Goal: Task Accomplishment & Management: Complete application form

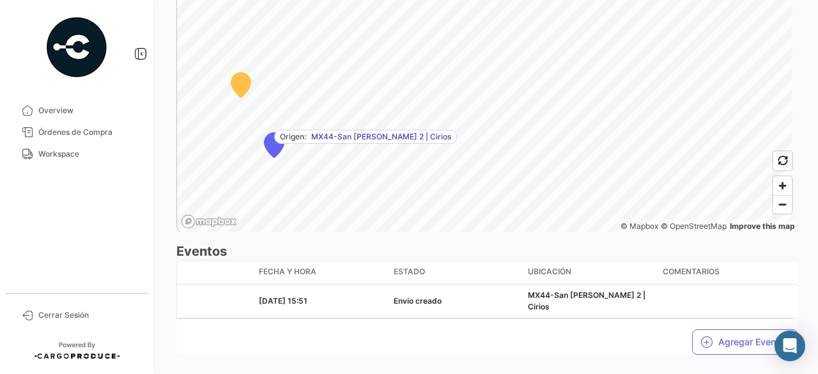
scroll to position [894, 0]
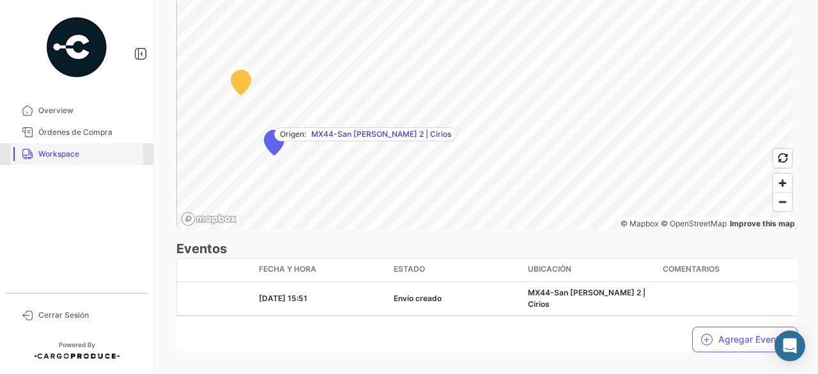
click at [60, 149] on span "Workspace" at bounding box center [88, 153] width 100 height 11
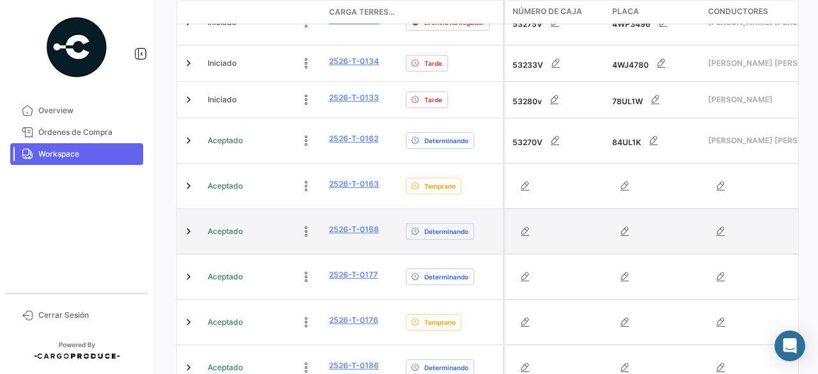
scroll to position [346, 0]
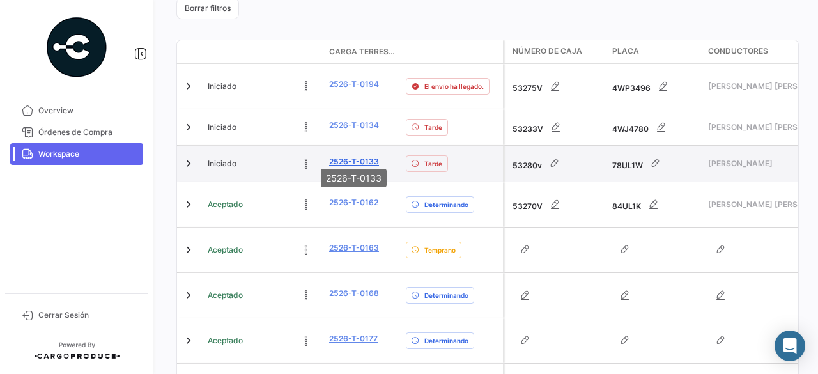
click at [342, 156] on link "2526-T-0133" at bounding box center [354, 161] width 50 height 11
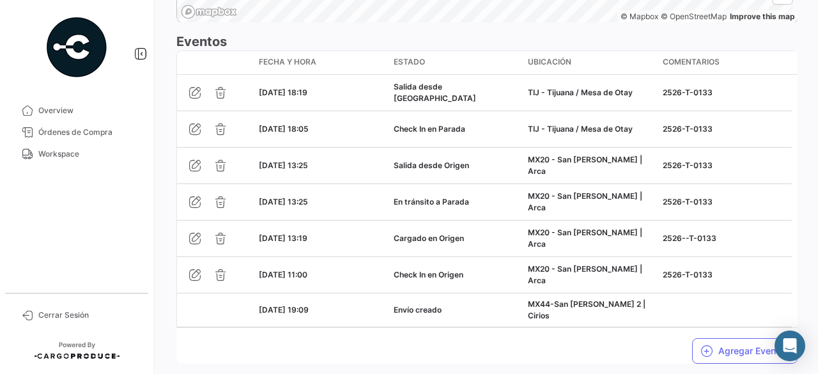
scroll to position [1150, 0]
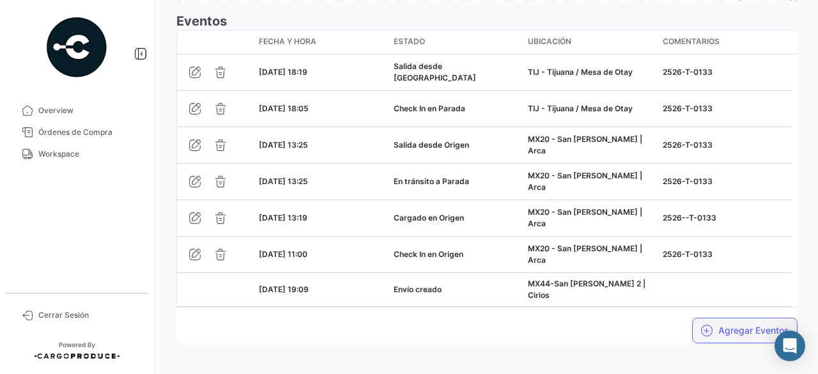
click at [728, 328] on button "Agregar Eventos" at bounding box center [744, 331] width 105 height 26
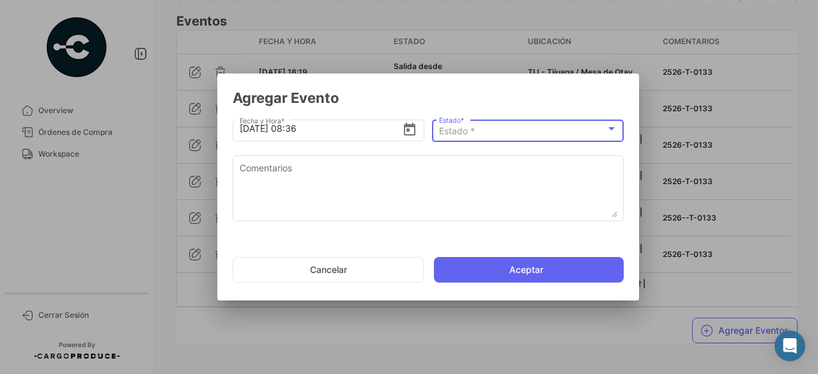
click at [499, 134] on div "Estado *" at bounding box center [522, 131] width 167 height 11
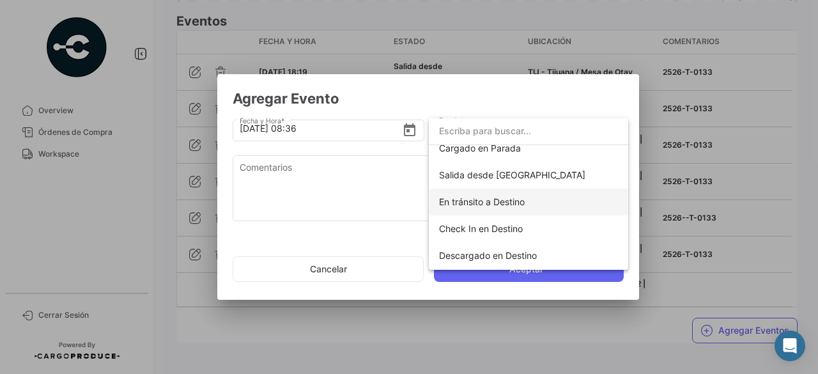
scroll to position [224, 0]
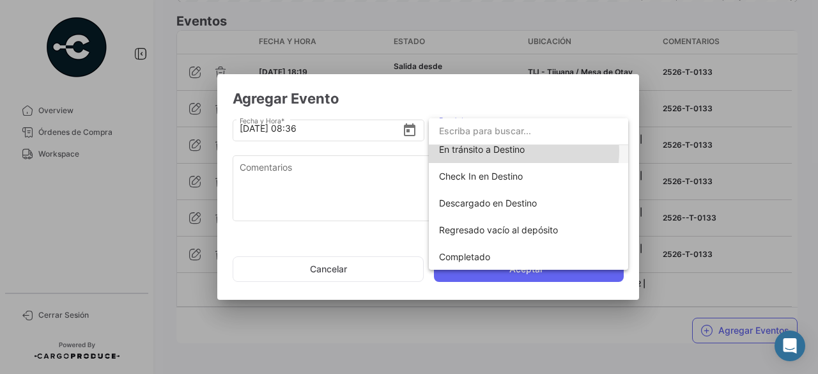
click at [521, 151] on span "En tránsito a Destino" at bounding box center [482, 149] width 86 height 11
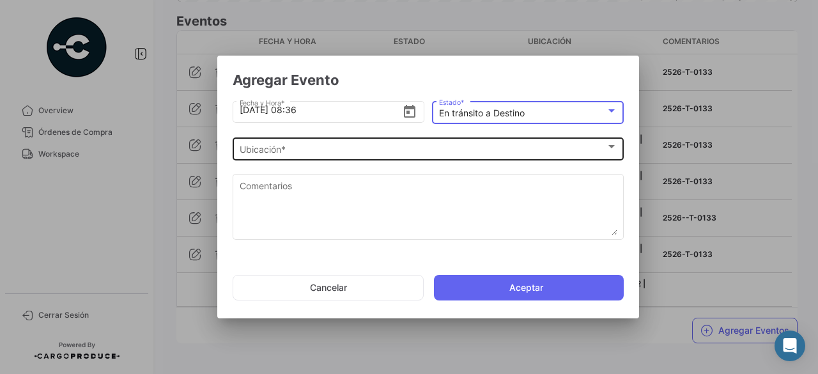
click at [277, 148] on span "Ubicación *" at bounding box center [423, 149] width 366 height 11
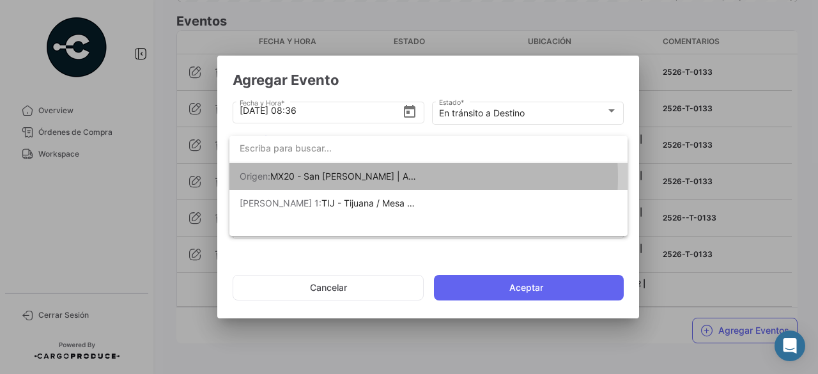
click at [371, 177] on span "MX20 - San [PERSON_NAME] | Arca" at bounding box center [345, 176] width 151 height 11
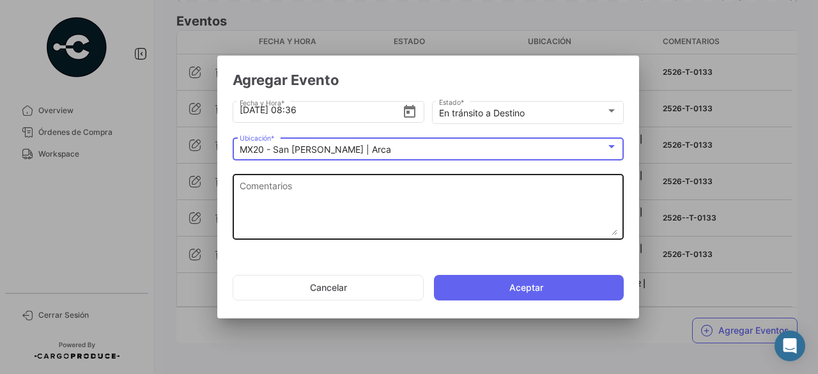
click at [316, 188] on textarea "Comentarios" at bounding box center [429, 207] width 378 height 56
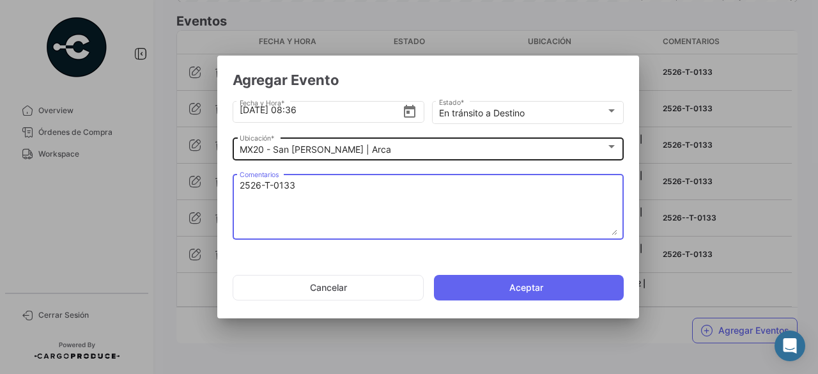
type textarea "2526-T-0133"
click at [302, 153] on mat-select-trigger "MX20 - San [PERSON_NAME] | Arca" at bounding box center [315, 149] width 151 height 11
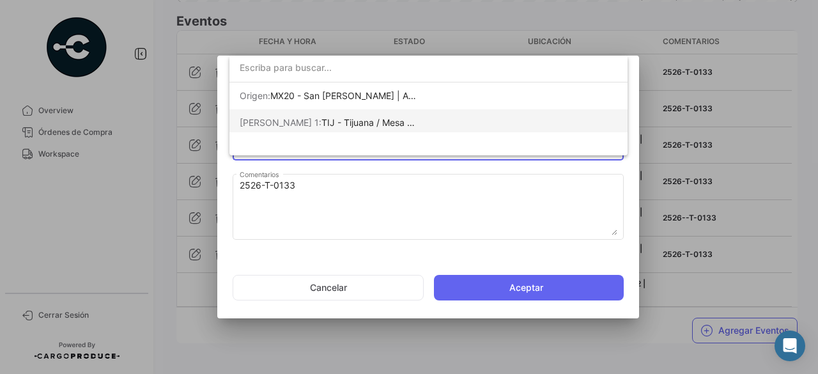
click at [360, 128] on span "[PERSON_NAME] 1: TIJ - Tijuana / Mesa de Otay" at bounding box center [329, 122] width 179 height 27
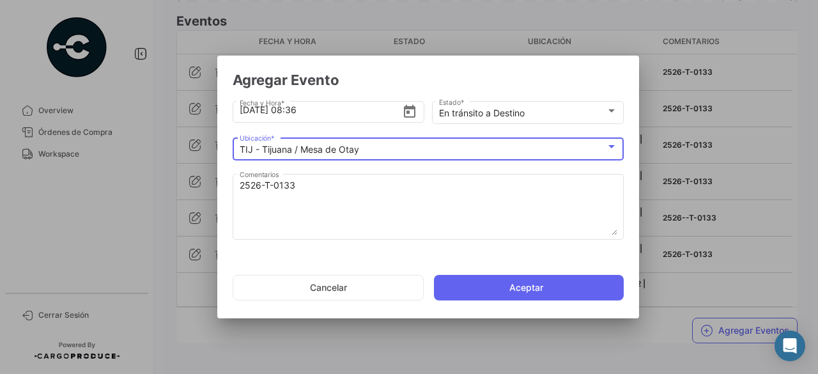
scroll to position [0, 0]
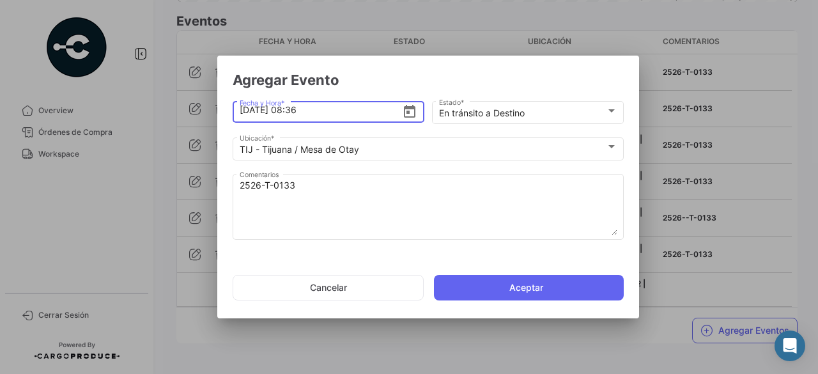
click at [296, 121] on input "[DATE] 08:36" at bounding box center [321, 110] width 163 height 45
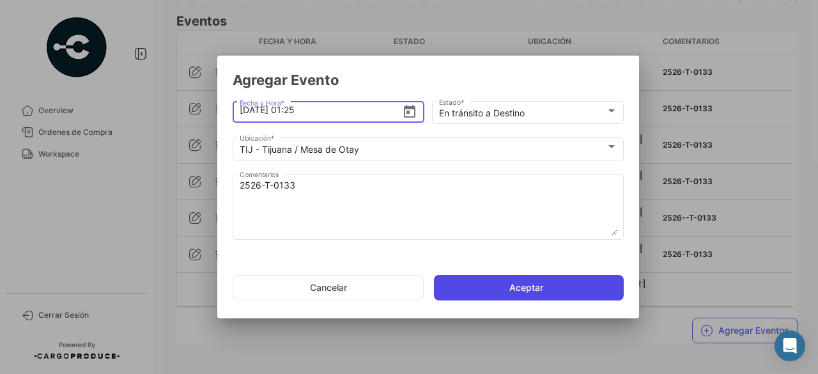
type input "[DATE] 01:25"
click at [507, 282] on button "Aceptar" at bounding box center [529, 288] width 190 height 26
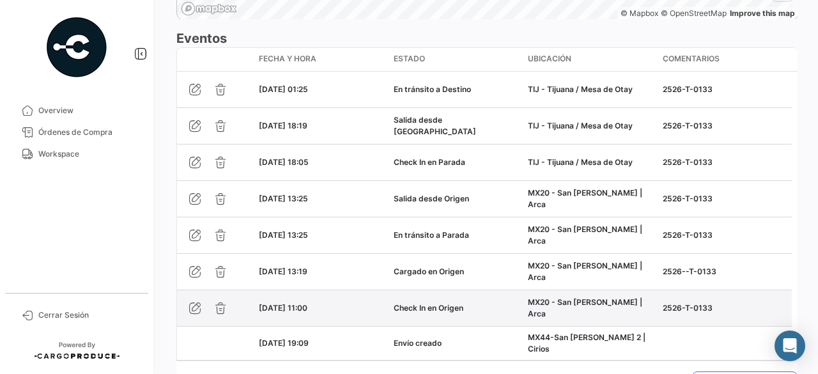
scroll to position [1187, 0]
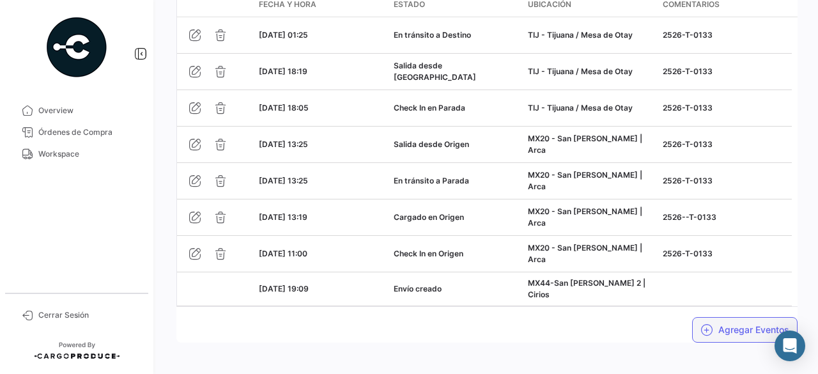
click at [732, 317] on button "Agregar Eventos" at bounding box center [744, 330] width 105 height 26
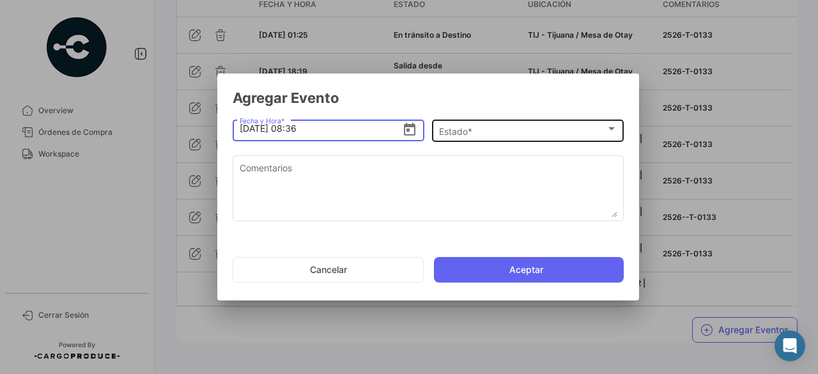
click at [468, 139] on div "Estado * Estado *" at bounding box center [528, 129] width 178 height 25
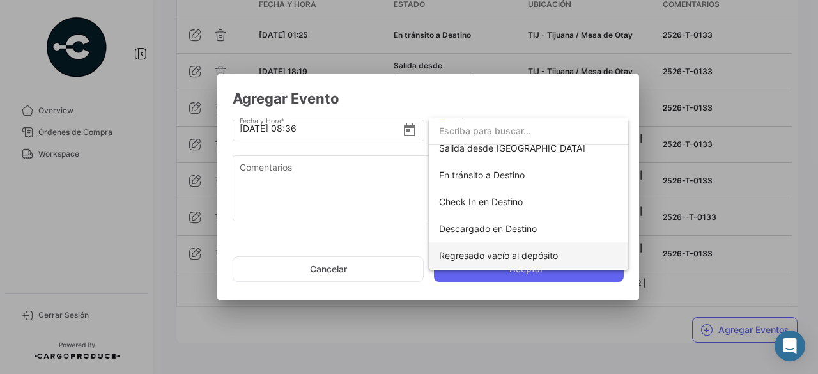
scroll to position [224, 0]
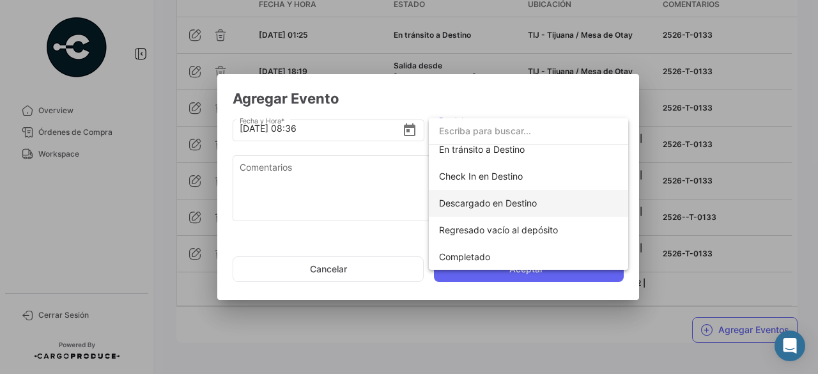
click at [507, 203] on span "Descargado en Destino" at bounding box center [488, 202] width 98 height 11
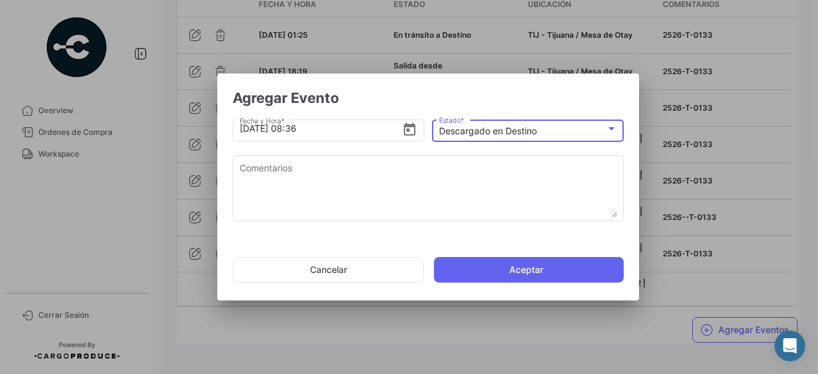
click at [510, 113] on app-add-land-shipment-event-popup "Agregar Evento [DATE] 08:36 Fecha y Hora * Descargado en Destino Estado * Comen…" at bounding box center [428, 190] width 391 height 203
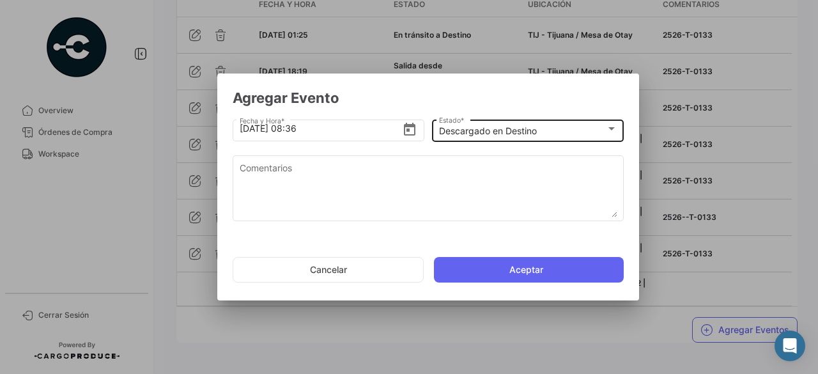
click at [510, 123] on div "Descargado en Destino Estado *" at bounding box center [528, 129] width 178 height 25
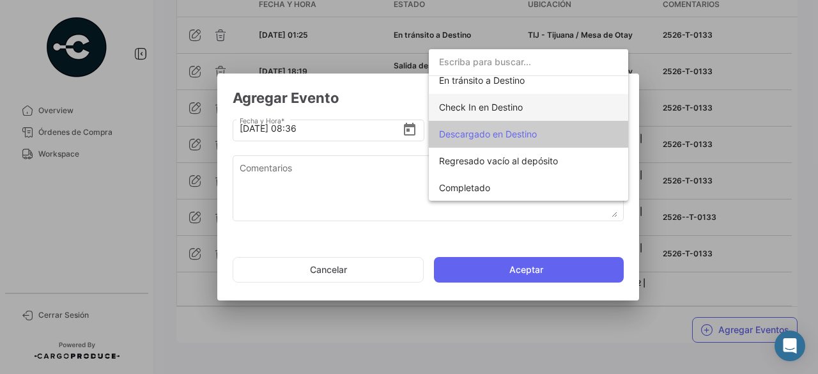
click at [511, 104] on span "Check In en Destino" at bounding box center [481, 107] width 84 height 11
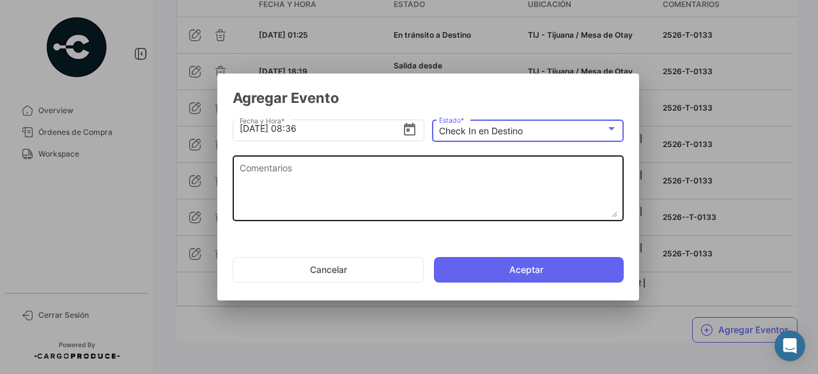
click at [300, 185] on textarea "Comentarios" at bounding box center [429, 189] width 378 height 56
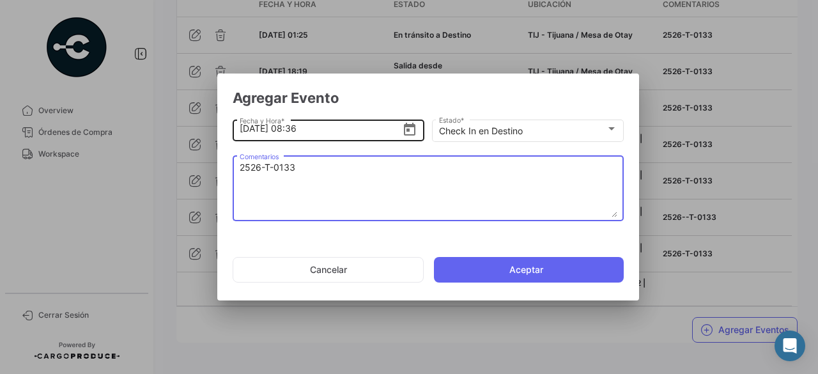
type textarea "2526-T-0133"
click at [294, 134] on input "[DATE] 08:36" at bounding box center [321, 128] width 163 height 45
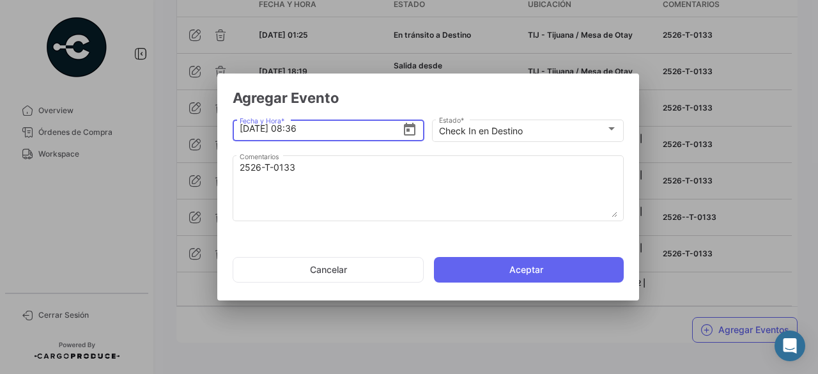
click at [294, 134] on input "[DATE] 08:36" at bounding box center [321, 128] width 163 height 45
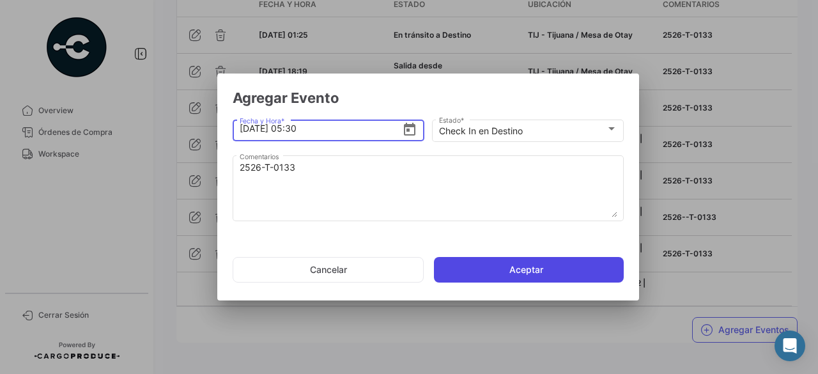
type input "[DATE] 05:30"
click at [540, 272] on button "Aceptar" at bounding box center [529, 270] width 190 height 26
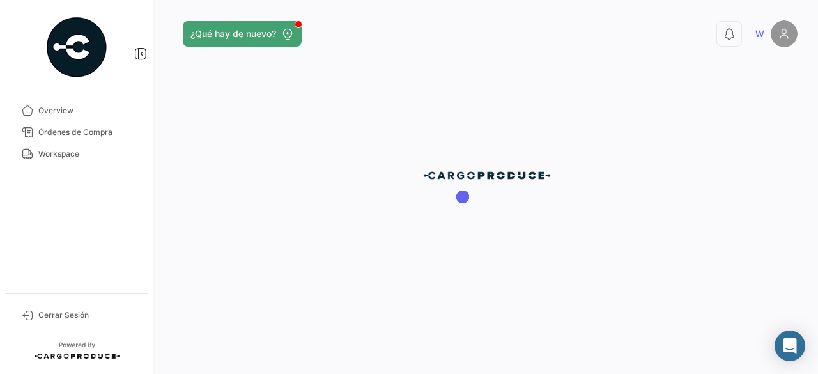
scroll to position [0, 0]
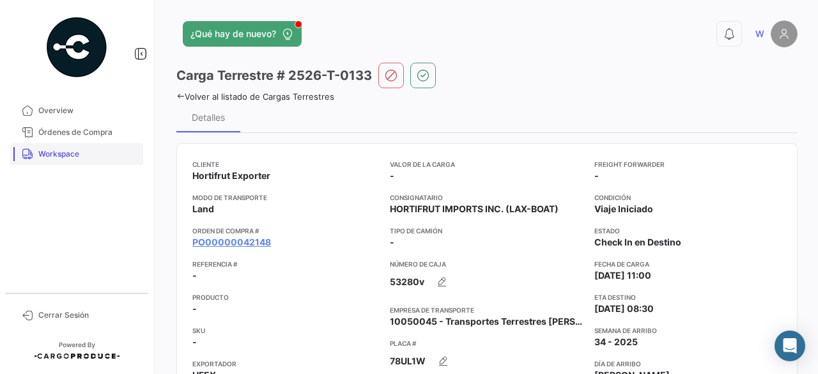
click at [82, 162] on link "Workspace" at bounding box center [76, 154] width 133 height 22
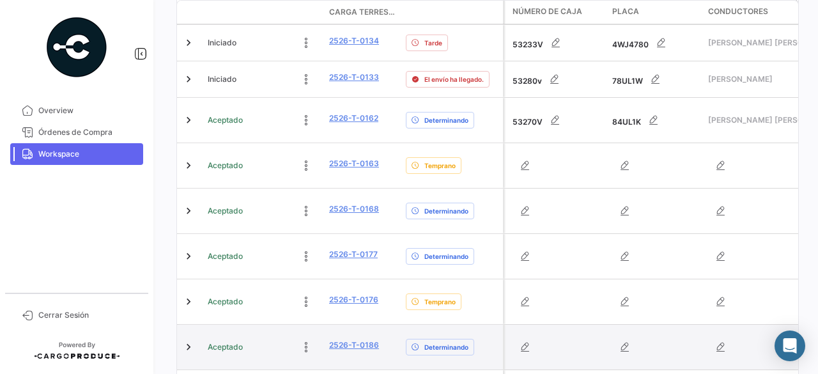
scroll to position [410, 0]
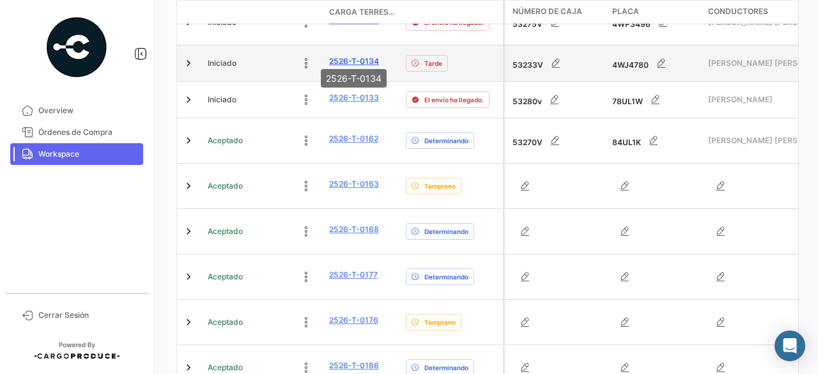
click at [351, 56] on link "2526-T-0134" at bounding box center [354, 61] width 50 height 11
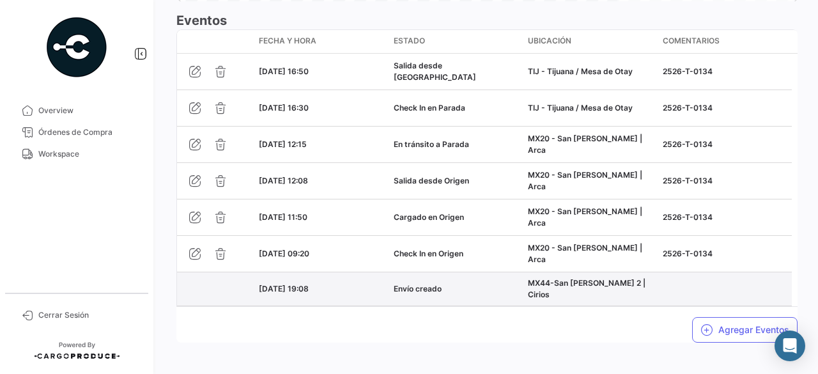
scroll to position [1151, 0]
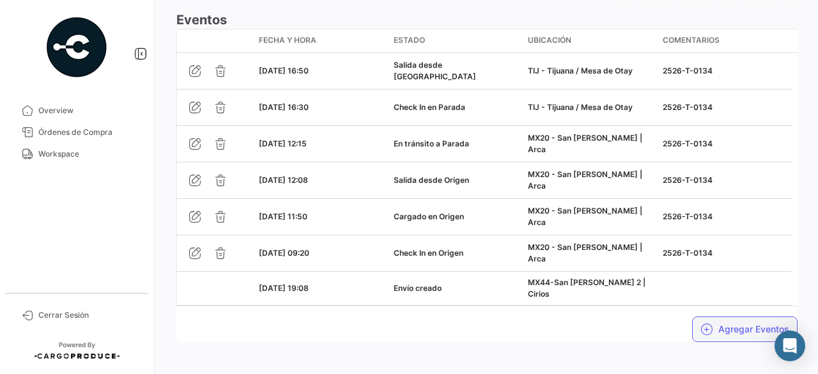
click at [716, 316] on button "Agregar Eventos" at bounding box center [744, 329] width 105 height 26
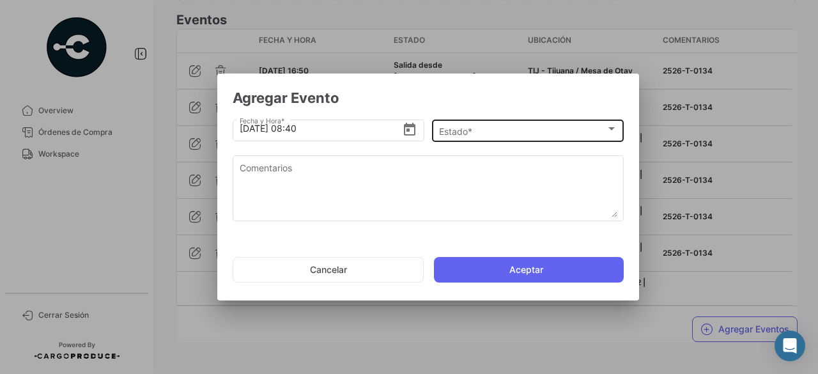
click at [492, 125] on div "Estado * Estado *" at bounding box center [528, 129] width 178 height 25
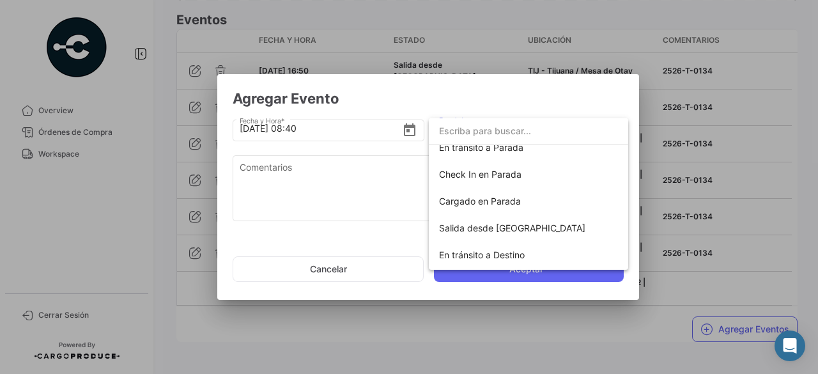
scroll to position [224, 0]
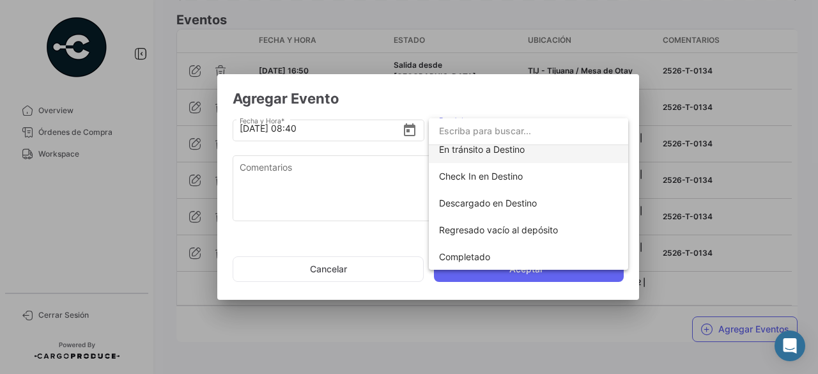
click at [512, 154] on span "En tránsito a Destino" at bounding box center [482, 149] width 86 height 11
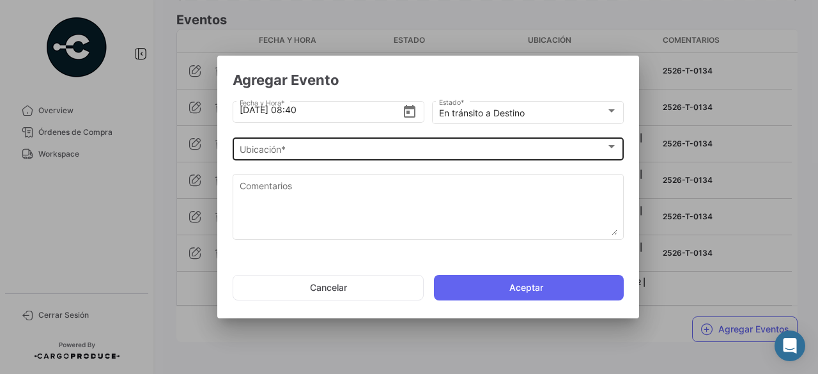
click at [320, 139] on div "Ubicación * Ubicación *" at bounding box center [429, 147] width 378 height 25
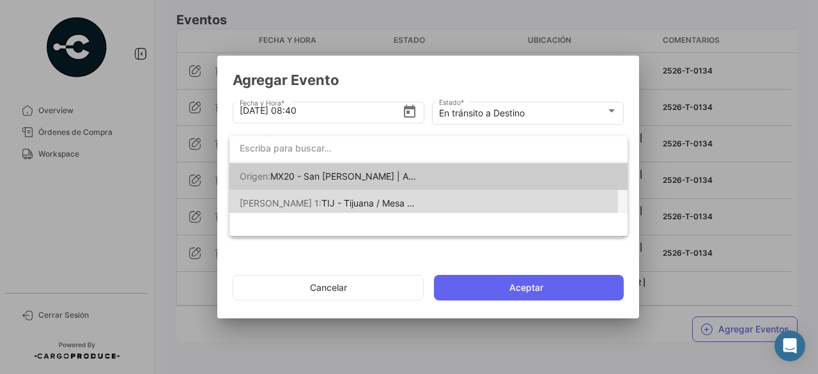
click at [322, 200] on span "TIJ - Tijuana / Mesa de Otay" at bounding box center [380, 202] width 119 height 11
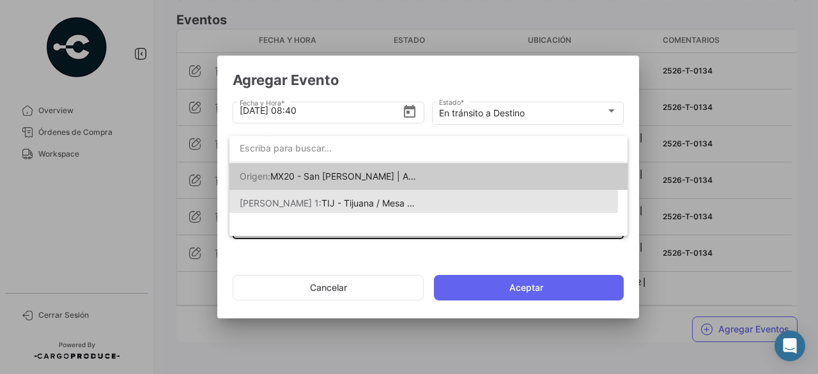
scroll to position [0, 0]
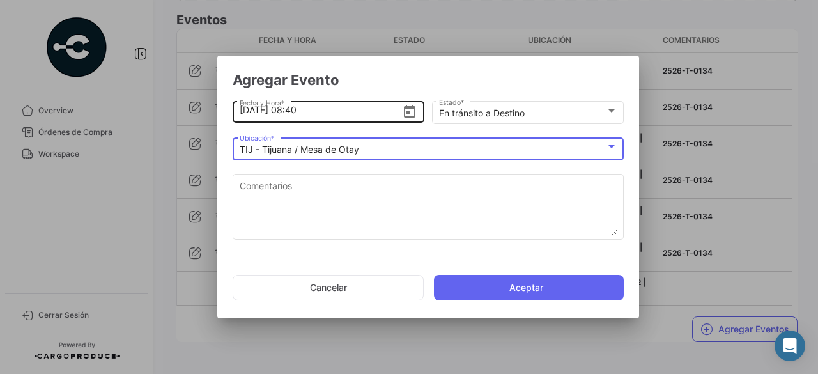
click at [297, 114] on input "[DATE] 08:40" at bounding box center [321, 110] width 163 height 45
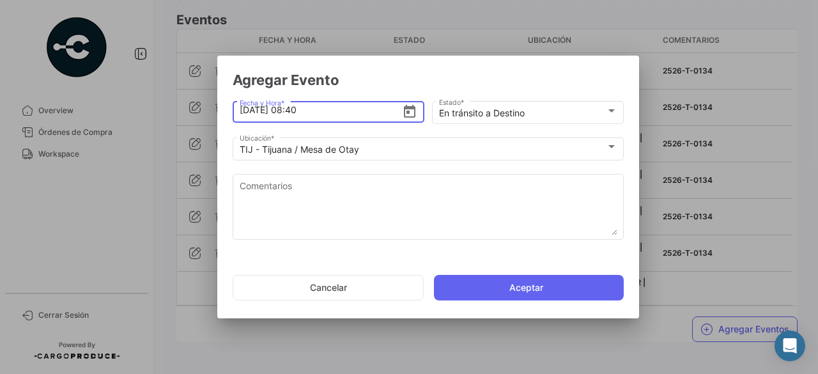
click at [297, 114] on input "[DATE] 08:40" at bounding box center [321, 110] width 163 height 45
click at [296, 111] on input "[DATE] 08:40" at bounding box center [321, 110] width 163 height 45
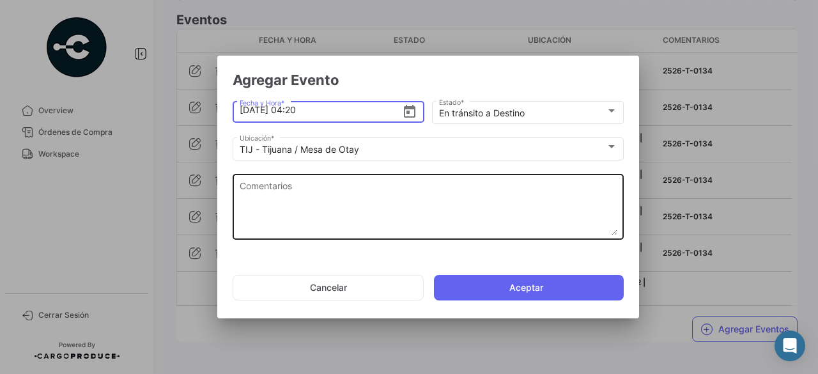
type input "[DATE] 04:20"
click at [325, 212] on textarea "Comentarios" at bounding box center [429, 207] width 378 height 56
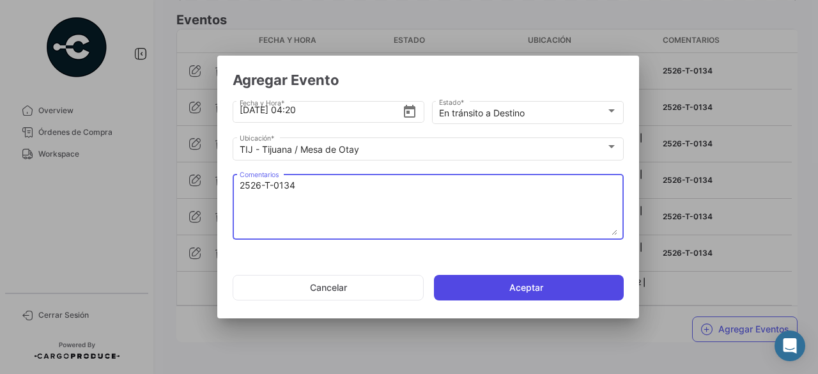
type textarea "2526-T-0134"
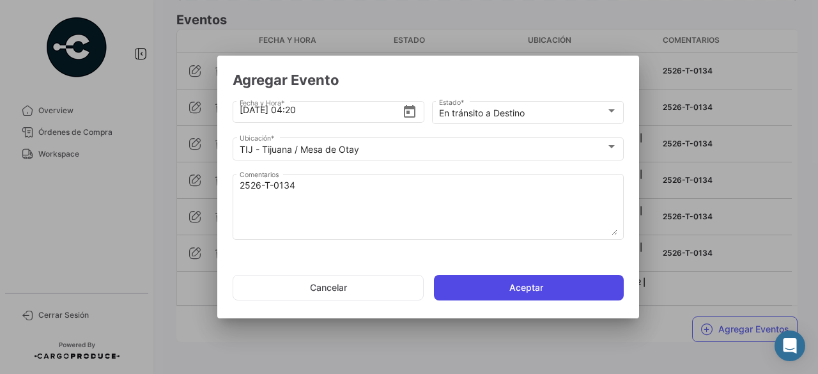
click at [517, 286] on button "Aceptar" at bounding box center [529, 288] width 190 height 26
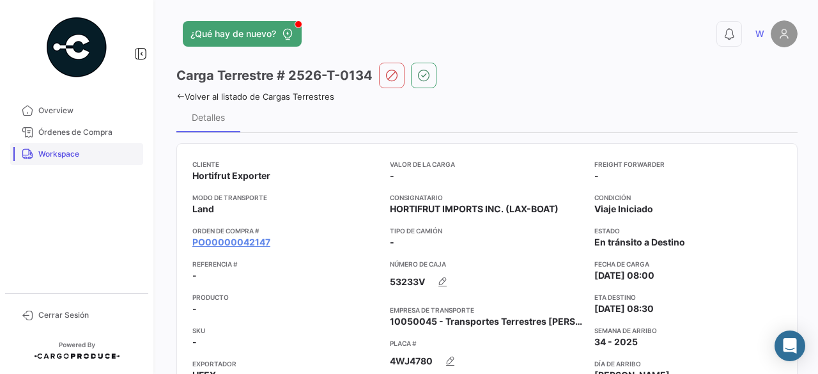
click at [68, 156] on span "Workspace" at bounding box center [88, 153] width 100 height 11
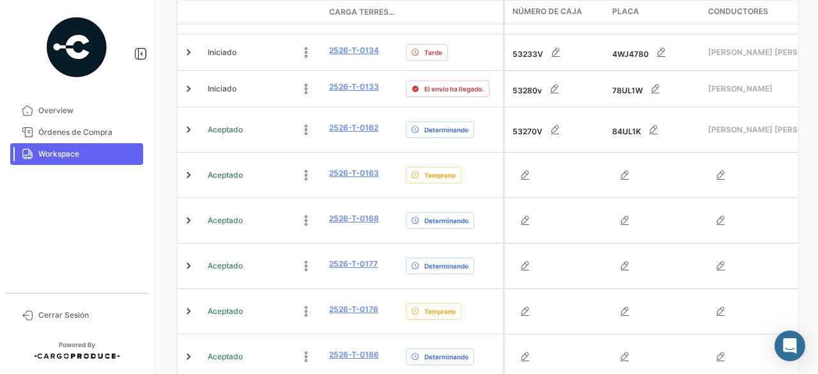
scroll to position [346, 0]
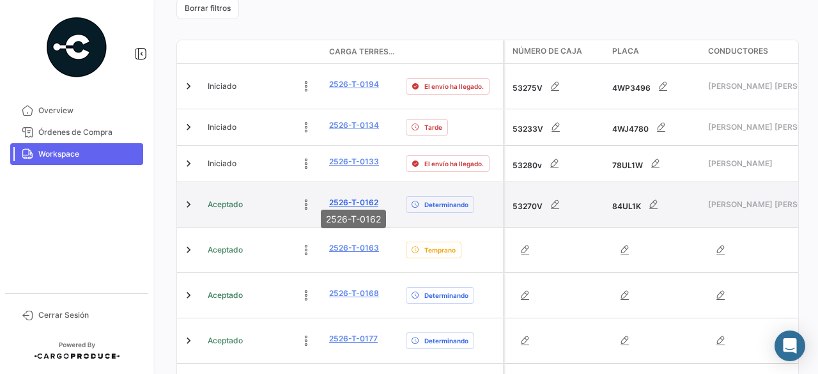
click at [354, 197] on link "2526-T-0162" at bounding box center [353, 202] width 49 height 11
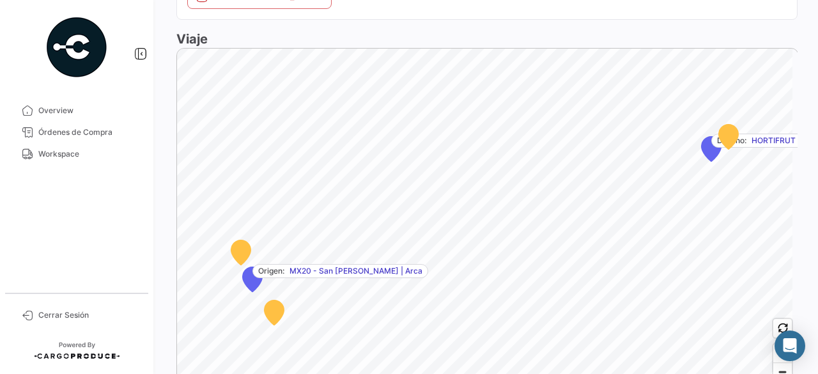
scroll to position [917, 0]
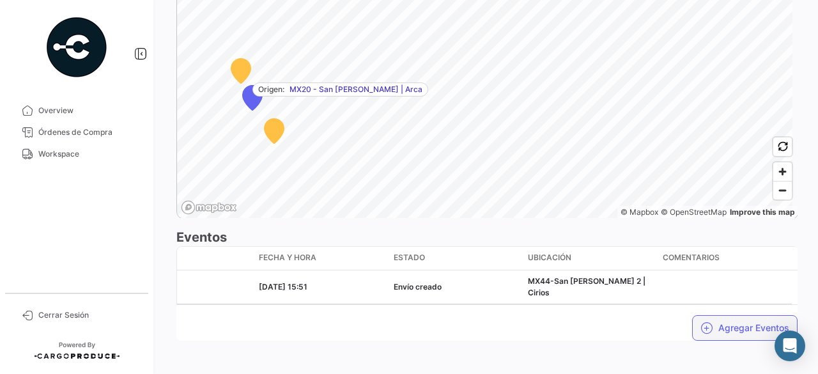
click at [709, 318] on button "Agregar Eventos" at bounding box center [744, 328] width 105 height 26
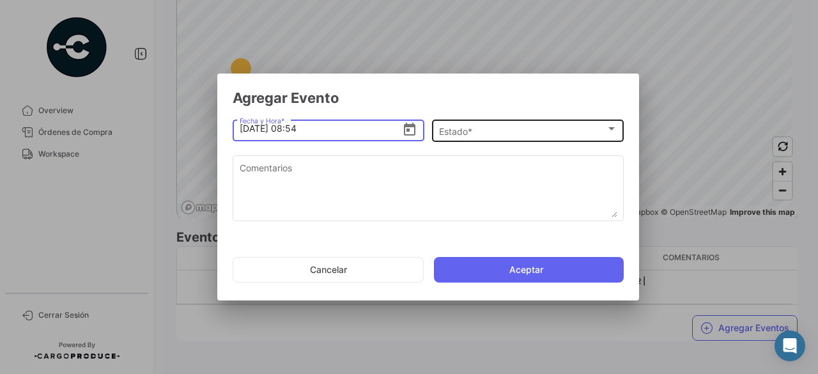
click at [499, 128] on div "Estado *" at bounding box center [522, 131] width 167 height 11
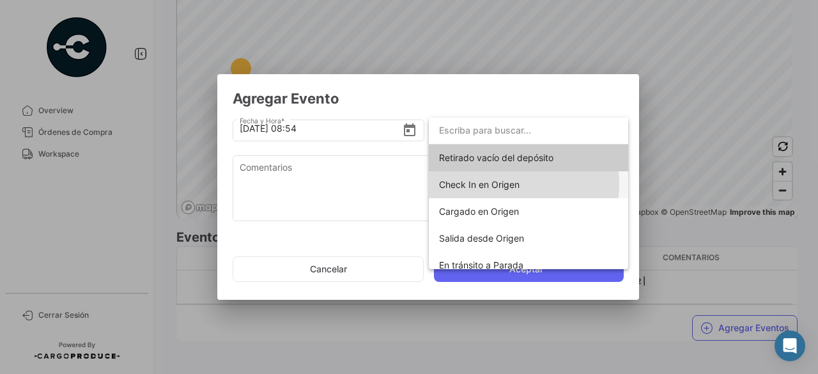
click at [501, 183] on span "Check In en Origen" at bounding box center [479, 184] width 80 height 11
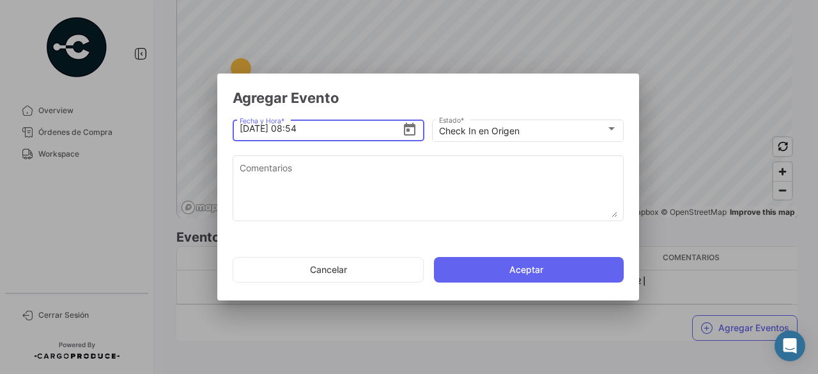
click at [299, 132] on input "[DATE] 08:54" at bounding box center [321, 128] width 163 height 45
click at [297, 132] on input "[DATE] 08:54" at bounding box center [321, 128] width 163 height 45
click at [294, 132] on input "[DATE] 08:54" at bounding box center [321, 128] width 163 height 45
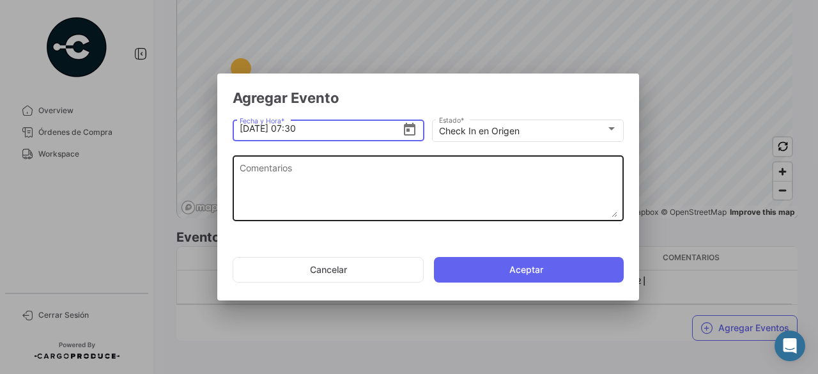
type input "[DATE] 07:30"
click at [305, 179] on textarea "Comentarios" at bounding box center [429, 189] width 378 height 56
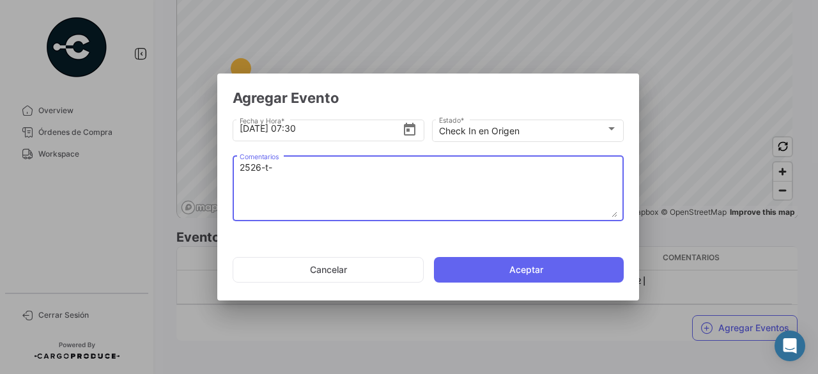
click at [326, 181] on textarea "2526-t-" at bounding box center [429, 189] width 378 height 56
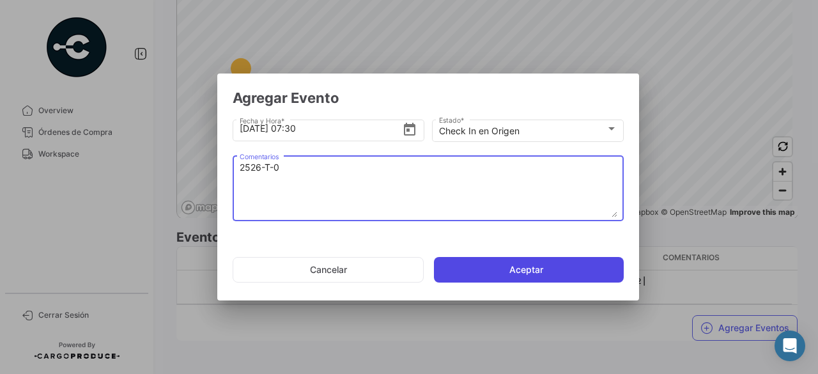
type textarea "2526-T-0"
click at [530, 269] on button "Aceptar" at bounding box center [529, 270] width 190 height 26
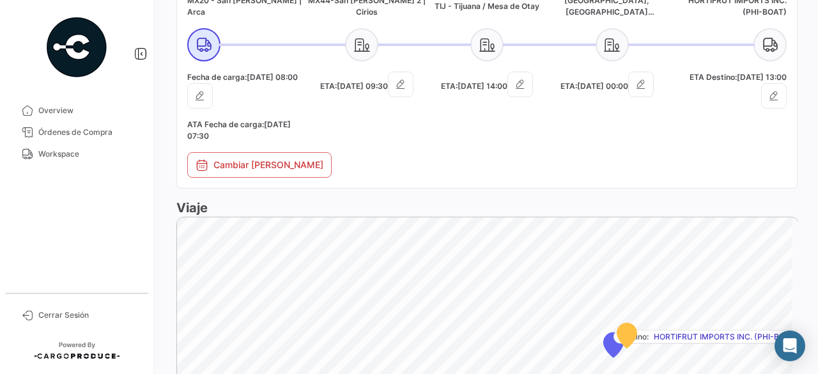
scroll to position [958, 0]
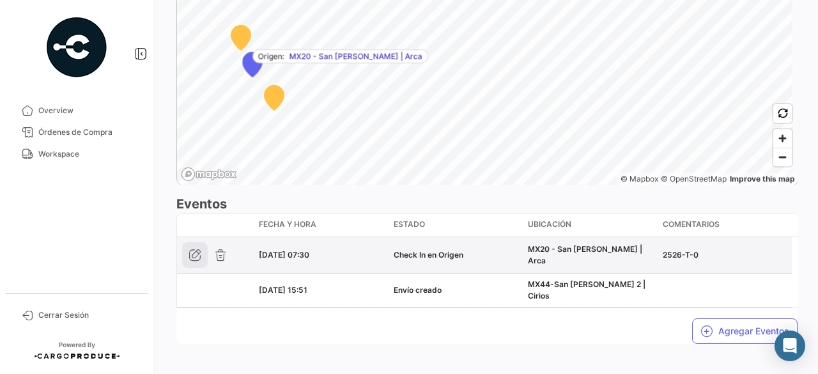
click at [195, 252] on icon "button" at bounding box center [194, 255] width 13 height 13
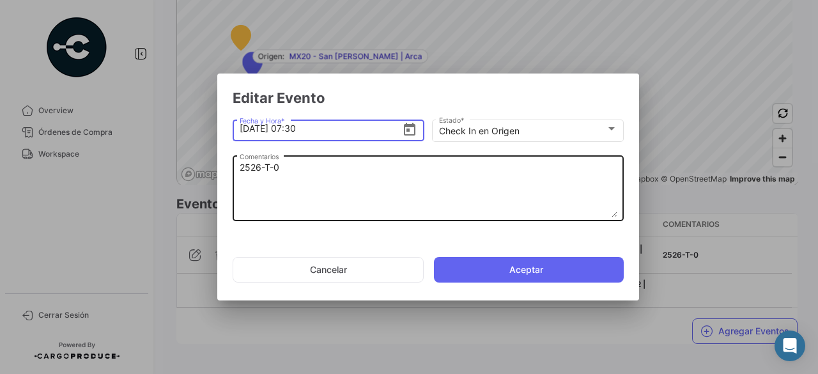
click at [305, 180] on textarea "2526-T-0" at bounding box center [429, 189] width 378 height 56
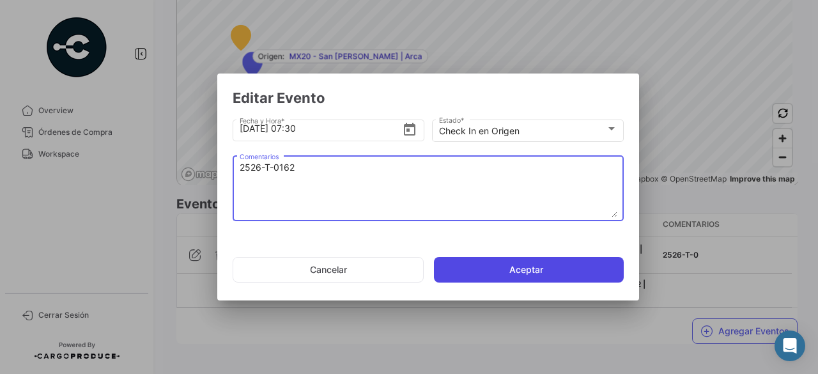
type textarea "2526-T-0162"
click at [521, 268] on button "Aceptar" at bounding box center [529, 270] width 190 height 26
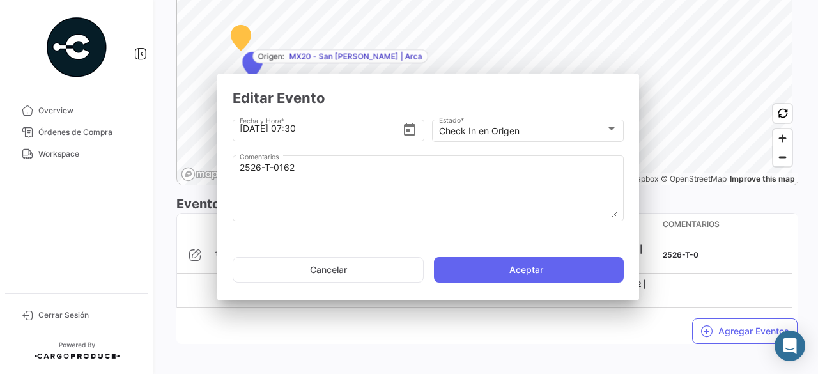
scroll to position [0, 0]
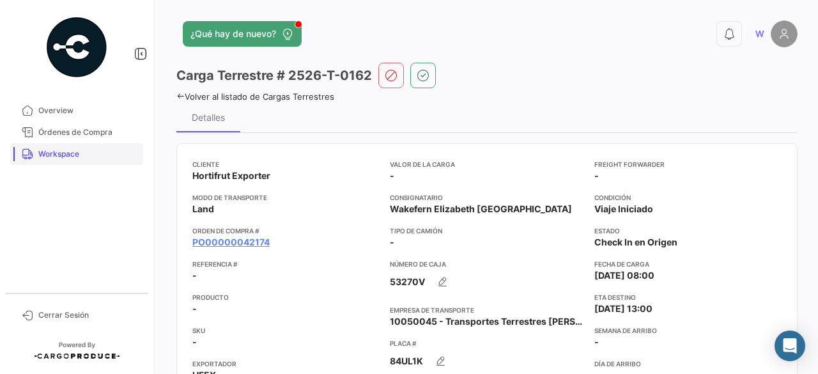
click at [67, 149] on span "Workspace" at bounding box center [88, 153] width 100 height 11
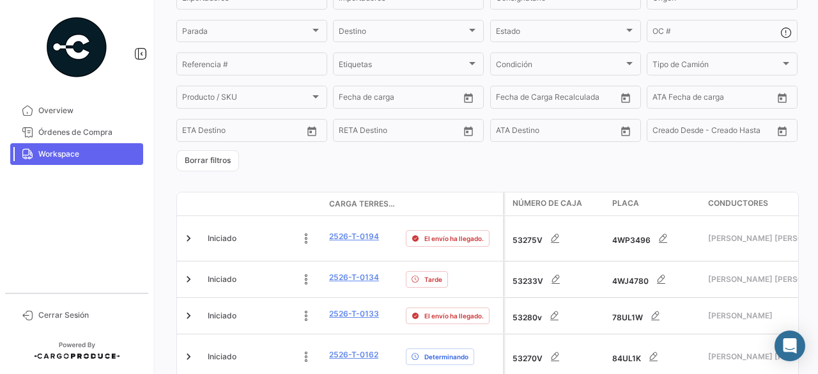
scroll to position [256, 0]
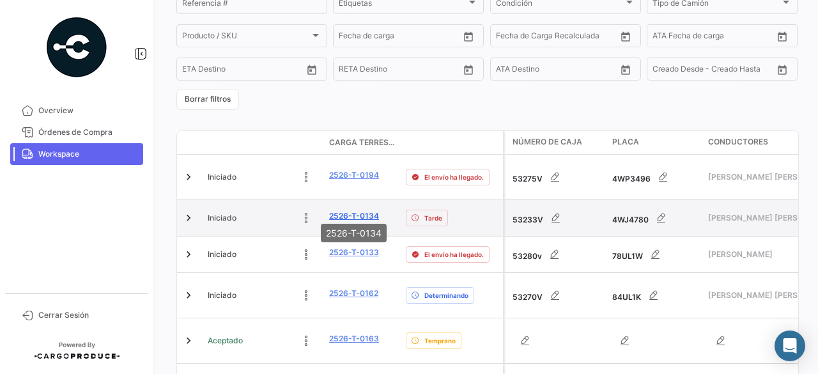
click at [342, 210] on link "2526-T-0134" at bounding box center [354, 215] width 50 height 11
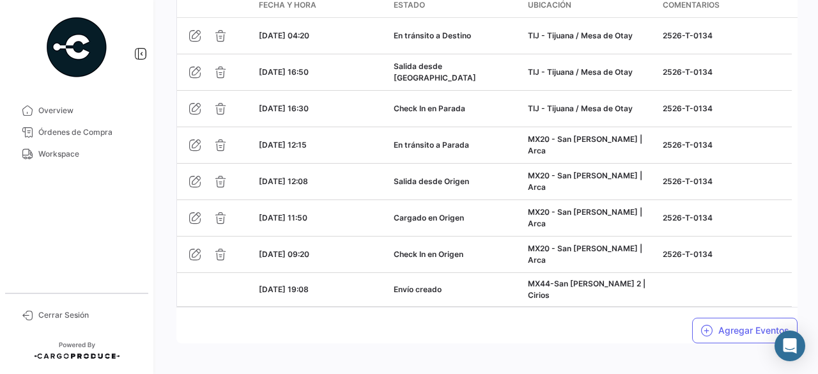
scroll to position [1187, 0]
click at [727, 317] on button "Agregar Eventos" at bounding box center [744, 330] width 105 height 26
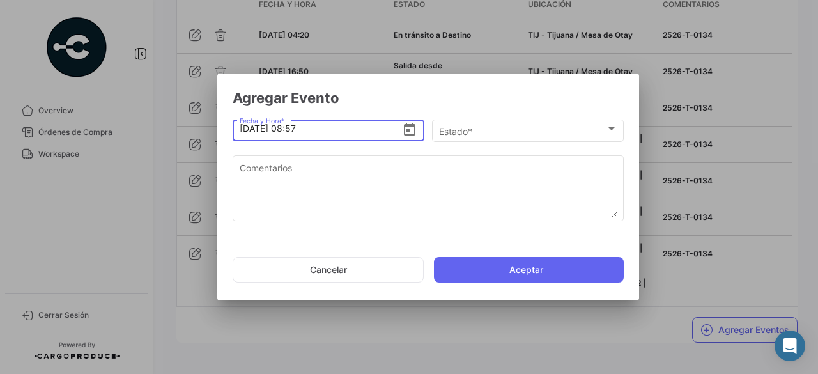
click at [319, 133] on input "[DATE] 08:57" at bounding box center [321, 128] width 163 height 45
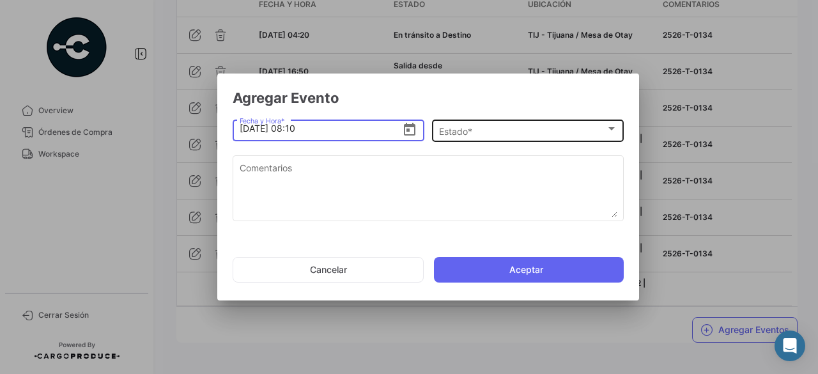
type input "[DATE] 08:10"
click at [545, 127] on div "Estado *" at bounding box center [522, 131] width 167 height 11
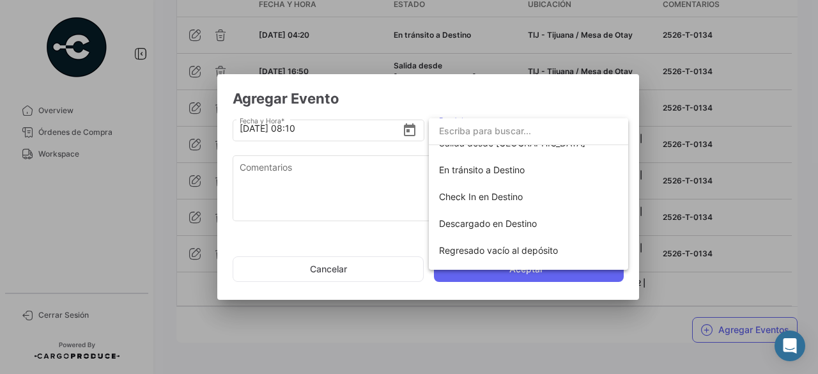
scroll to position [224, 0]
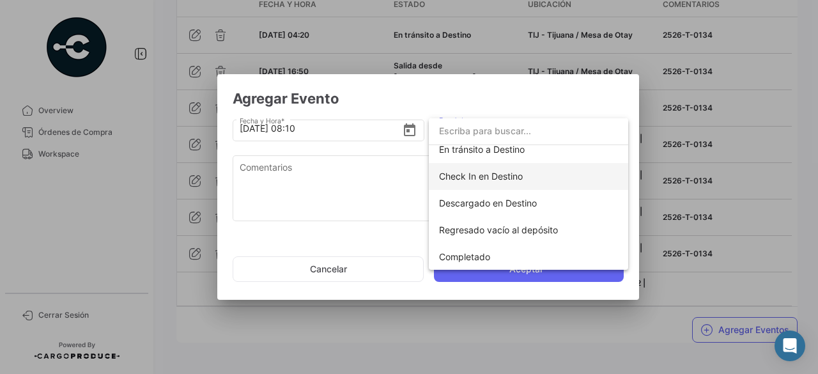
click at [497, 172] on span "Check In en Destino" at bounding box center [481, 176] width 84 height 11
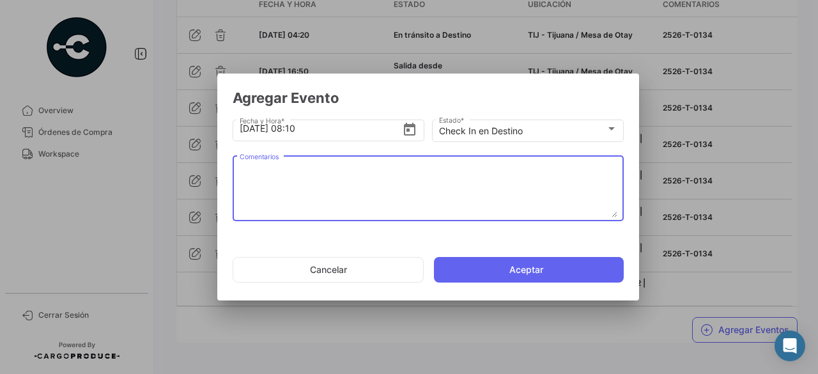
click at [304, 174] on textarea "Comentarios" at bounding box center [429, 189] width 378 height 56
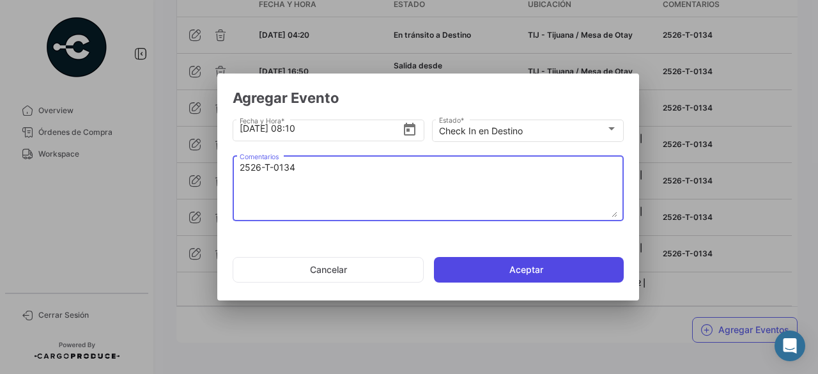
type textarea "2526-T-0134"
click at [548, 272] on button "Aceptar" at bounding box center [529, 270] width 190 height 26
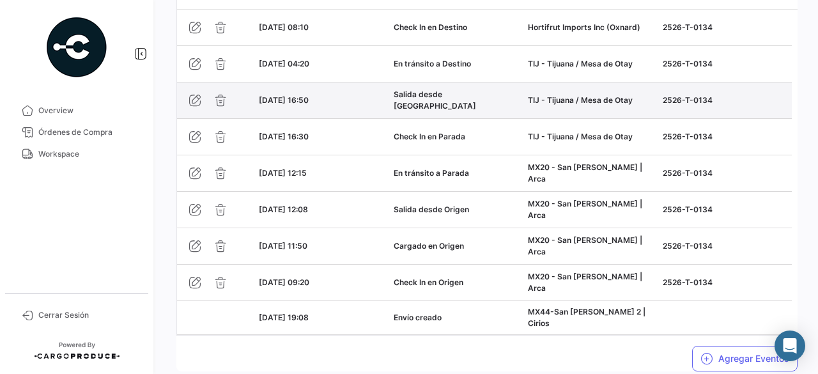
scroll to position [1223, 0]
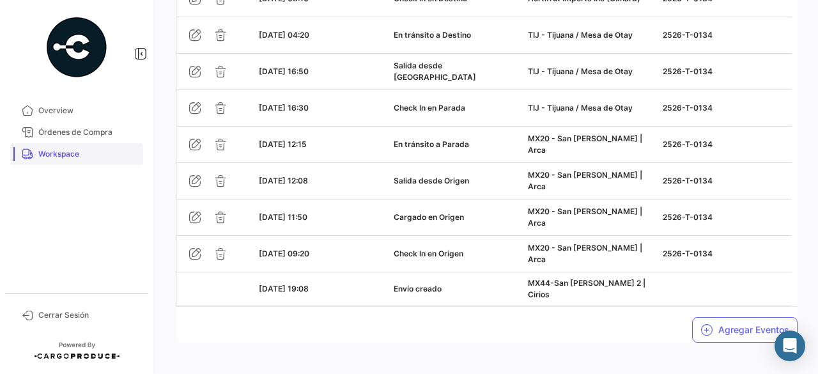
click at [54, 149] on span "Workspace" at bounding box center [88, 153] width 100 height 11
